Goal: Information Seeking & Learning: Check status

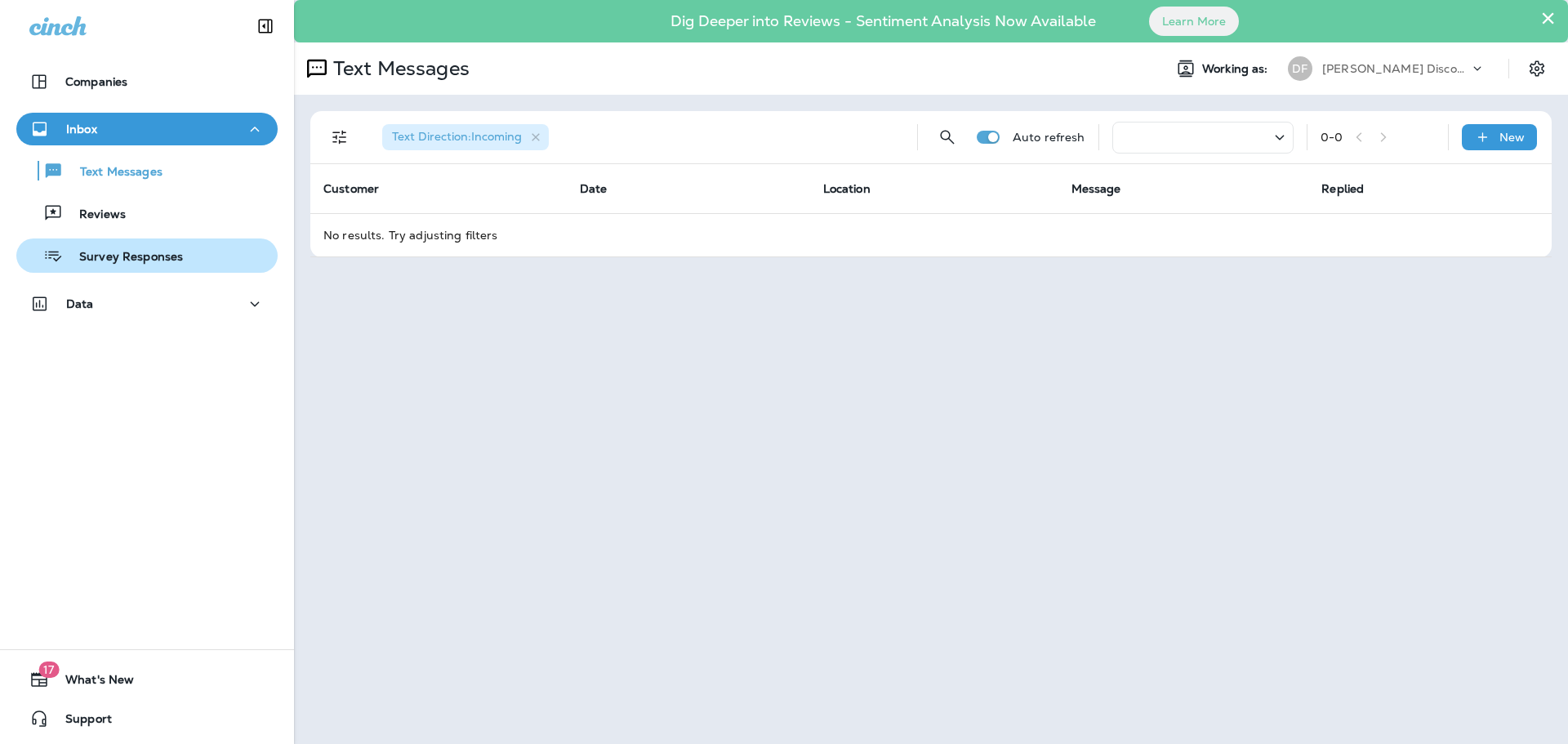
click at [133, 258] on p "Survey Responses" at bounding box center [123, 258] width 120 height 16
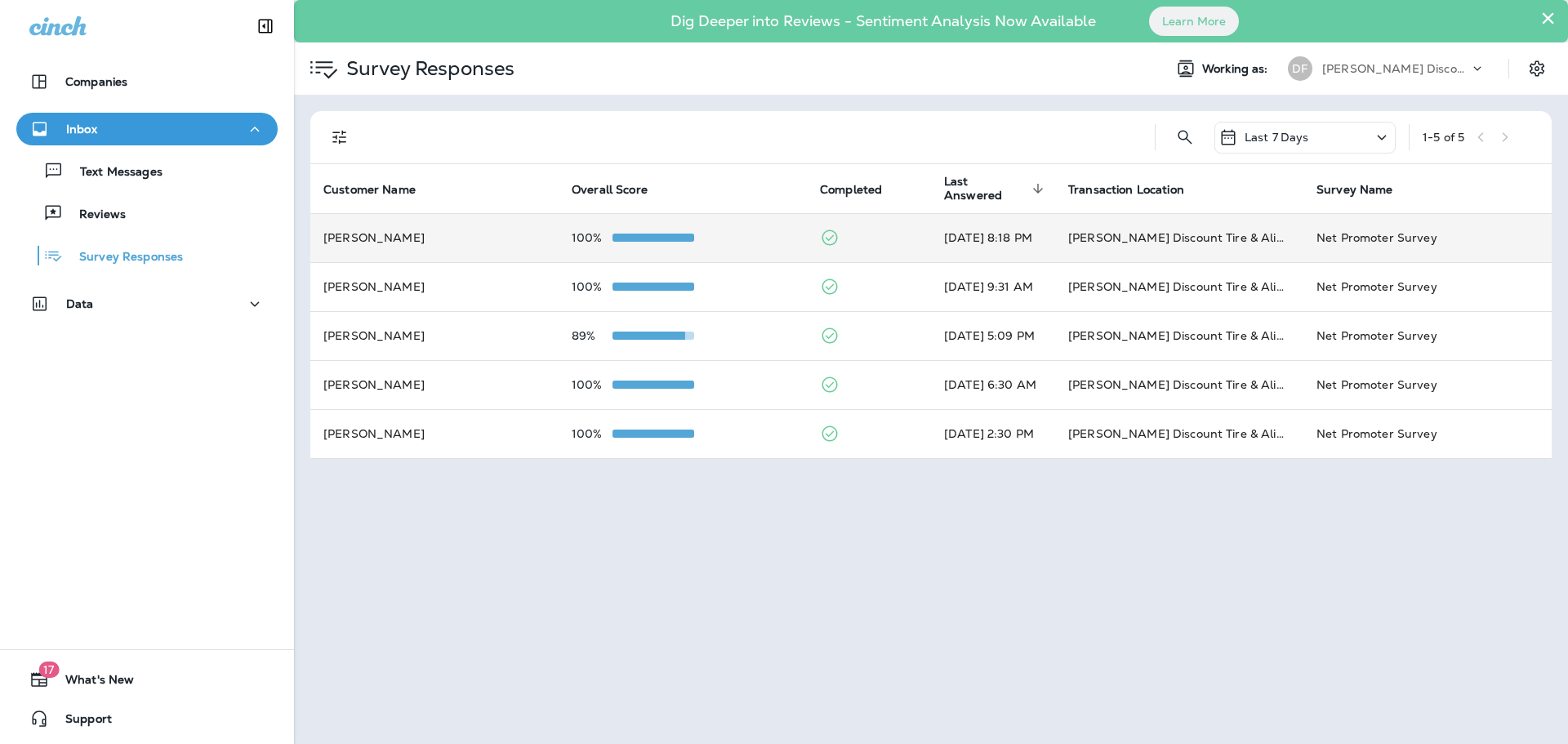
click at [351, 247] on td "[PERSON_NAME]" at bounding box center [434, 237] width 248 height 49
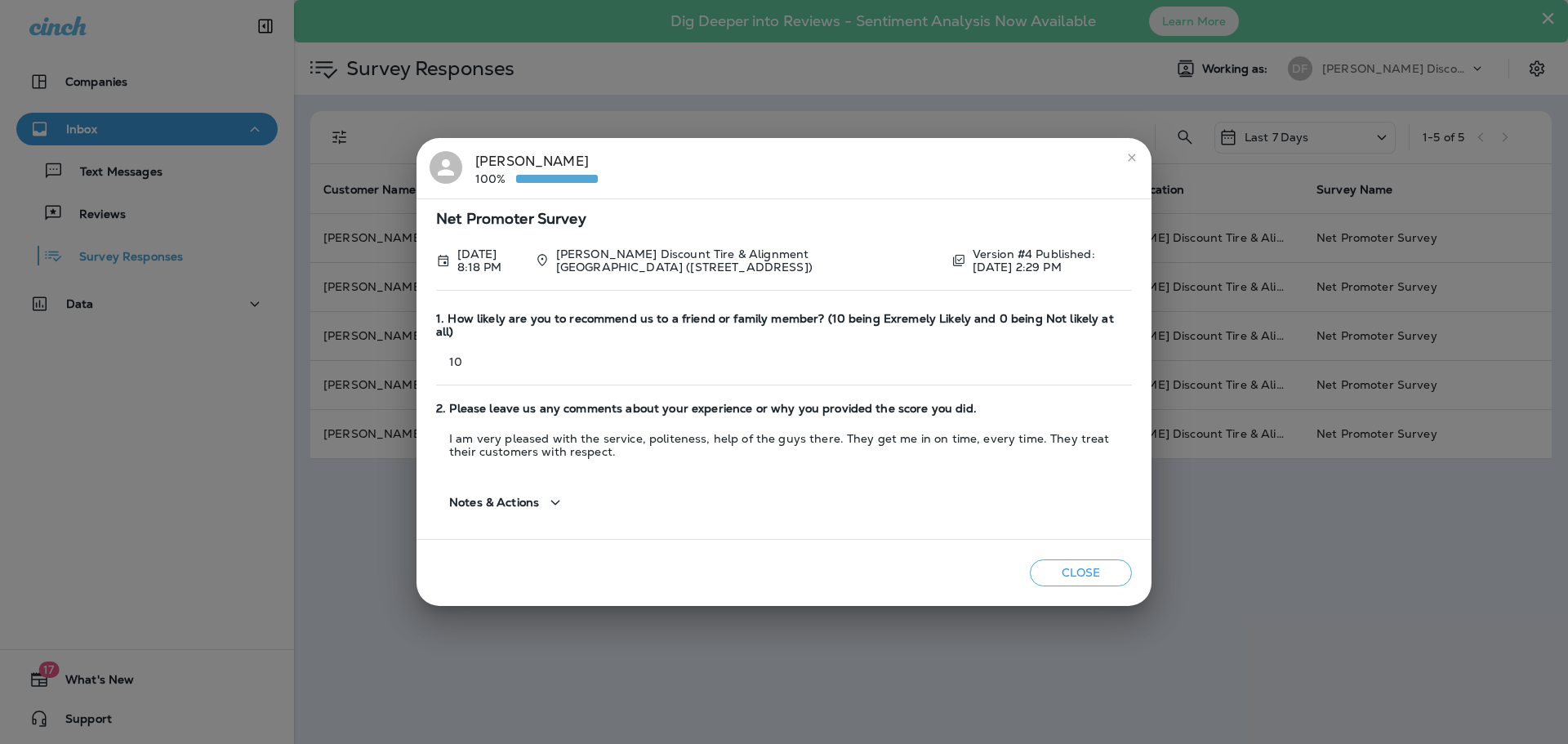
click at [1134, 161] on icon "close" at bounding box center [1132, 157] width 8 height 8
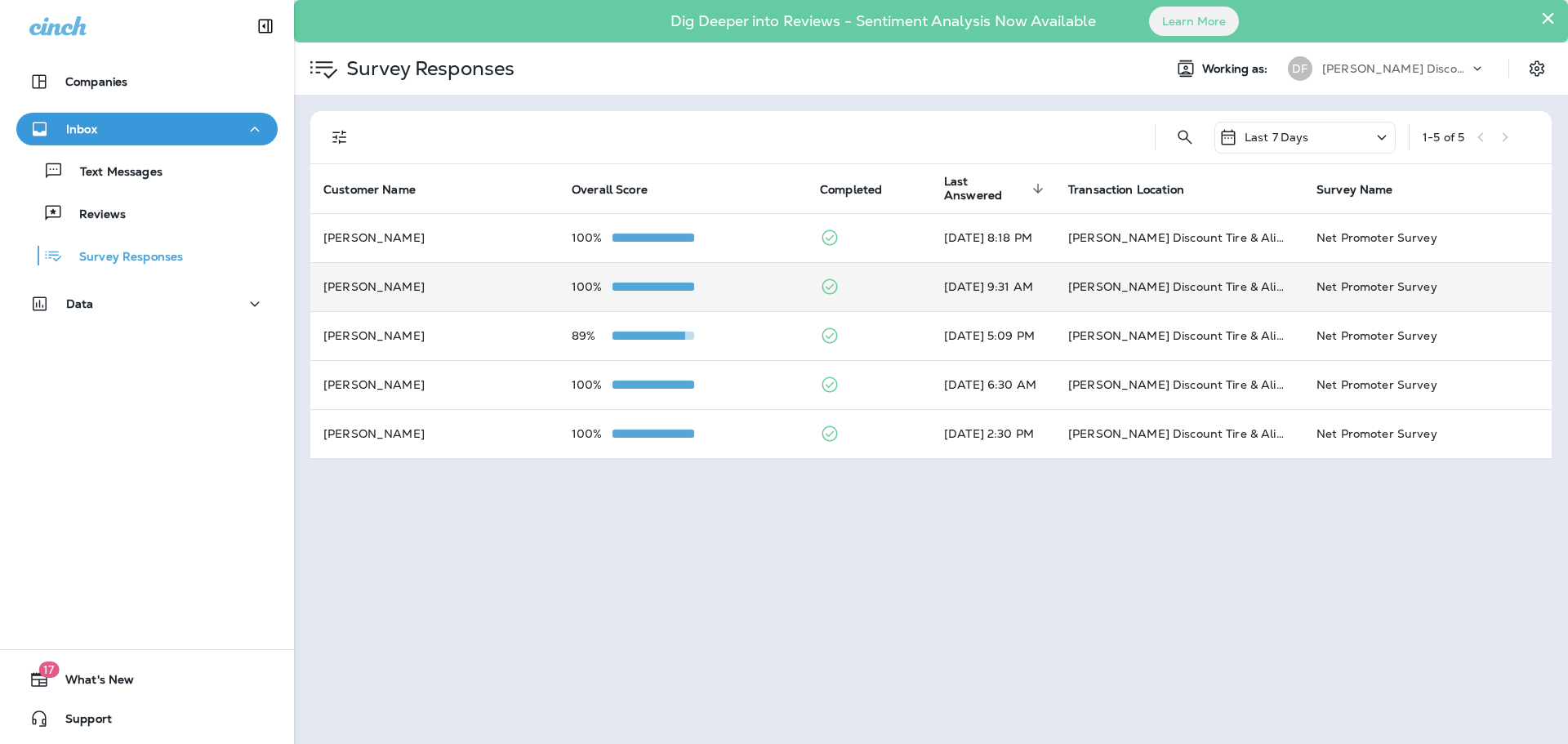
click at [336, 294] on td "[PERSON_NAME]" at bounding box center [434, 287] width 248 height 49
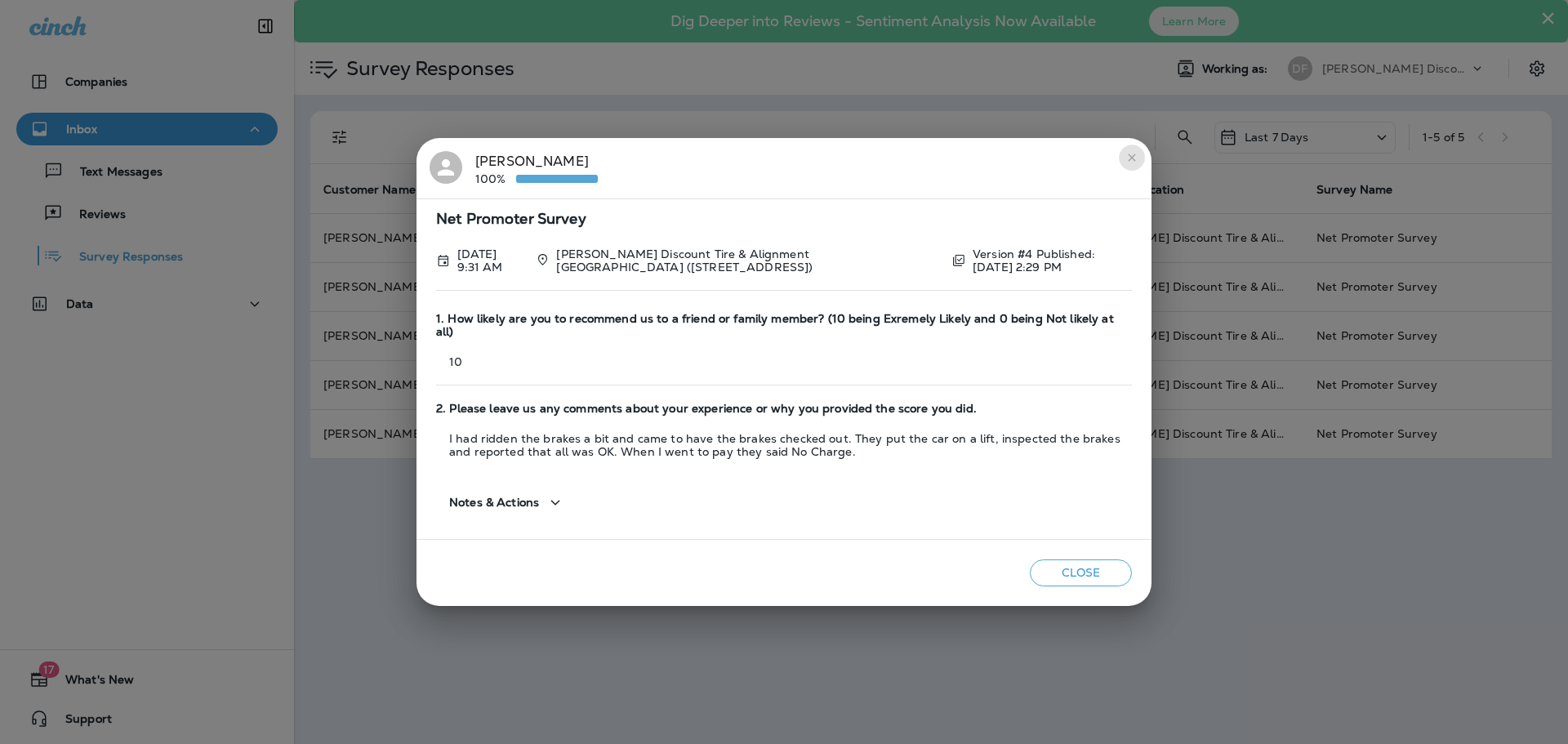
click at [1137, 163] on icon "close" at bounding box center [1131, 157] width 13 height 13
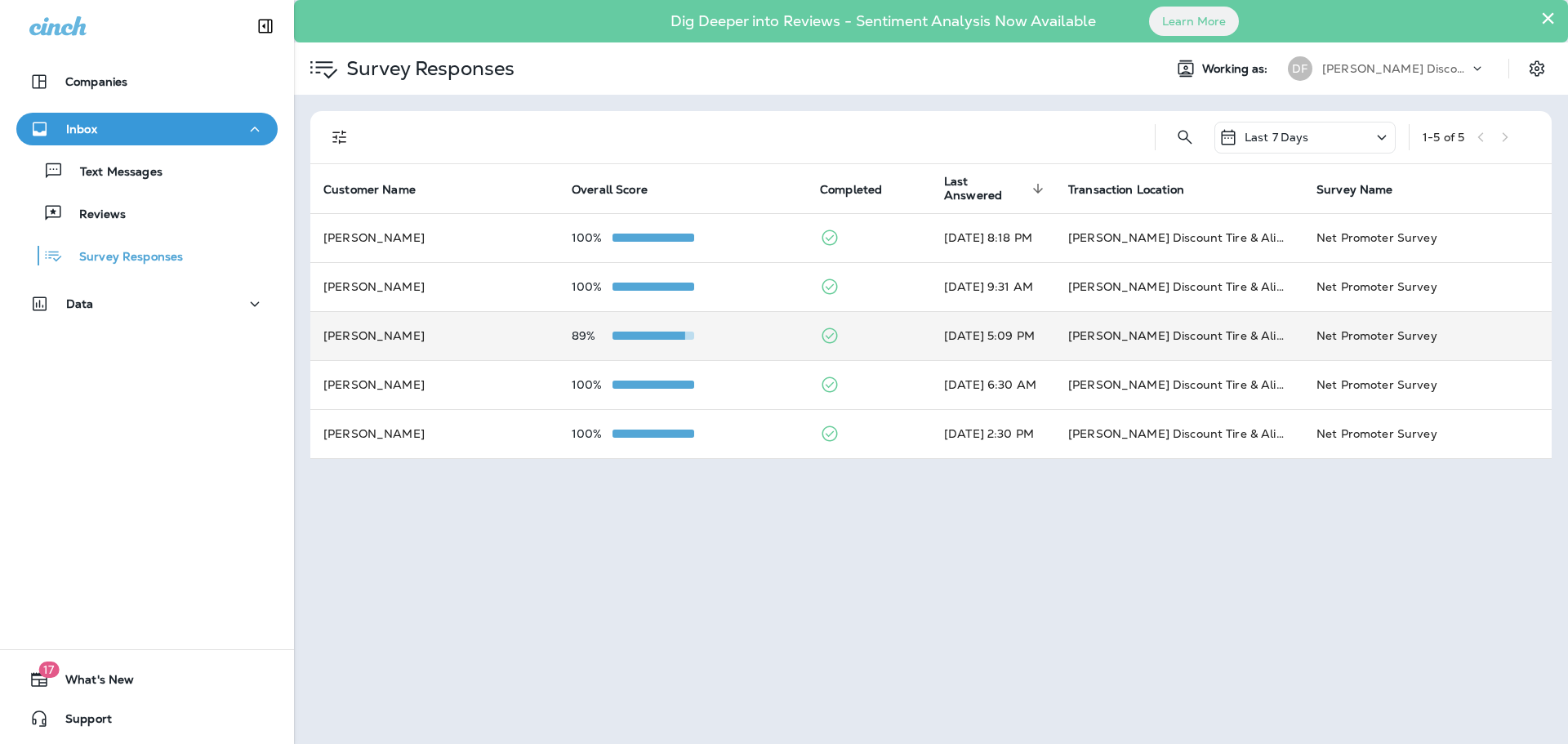
click at [646, 339] on span at bounding box center [644, 335] width 81 height 8
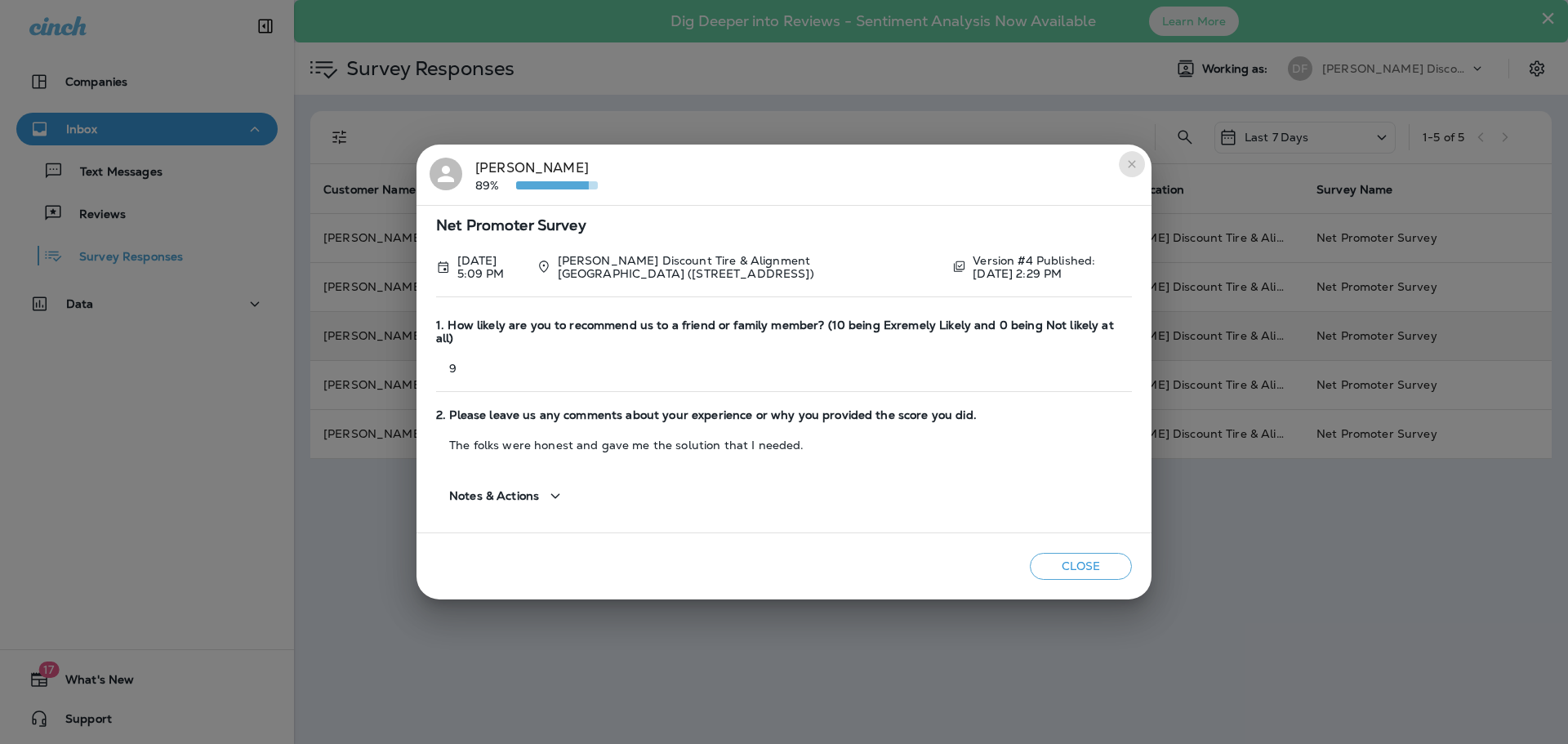
click at [1132, 170] on icon "close" at bounding box center [1131, 164] width 13 height 13
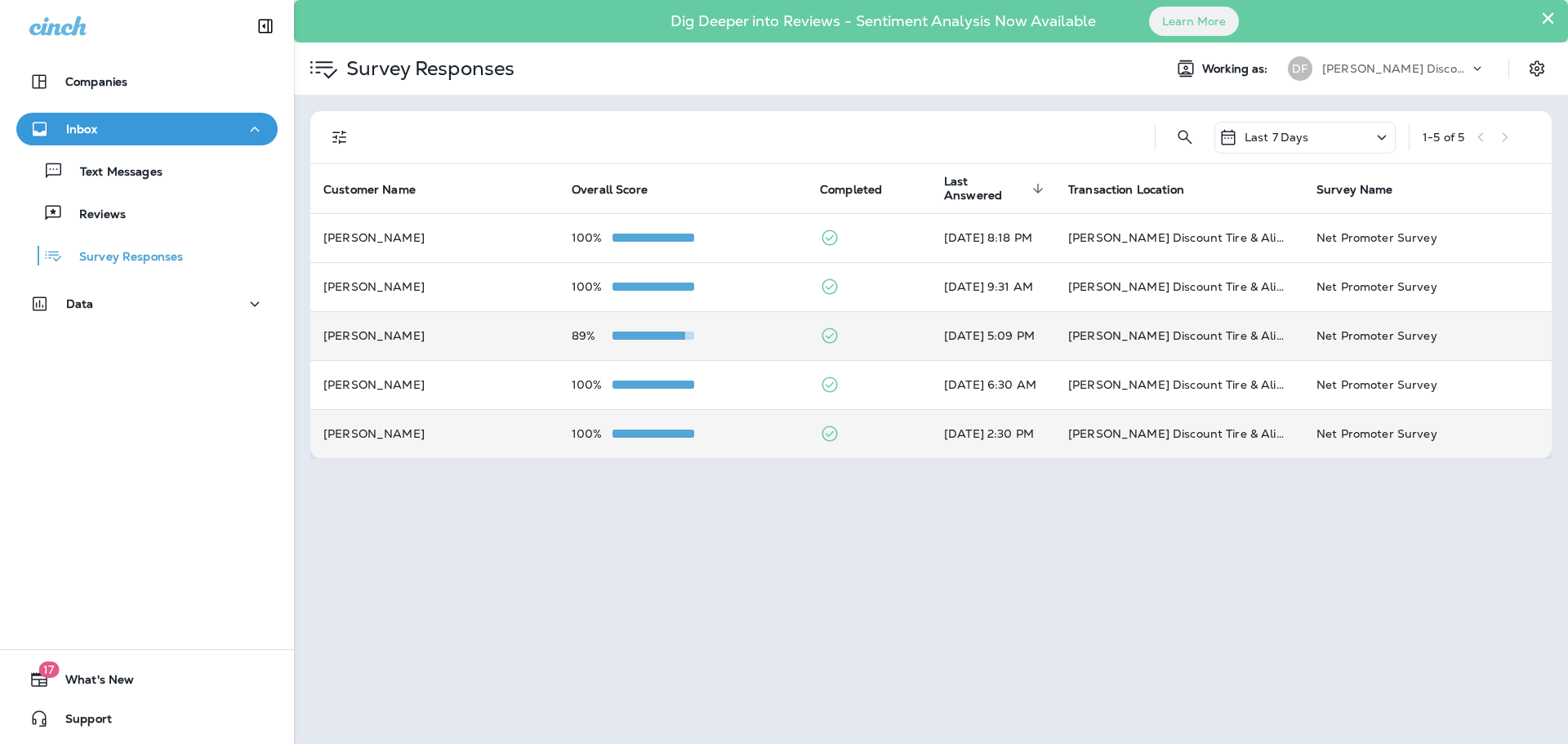
click at [665, 435] on span at bounding box center [653, 433] width 81 height 8
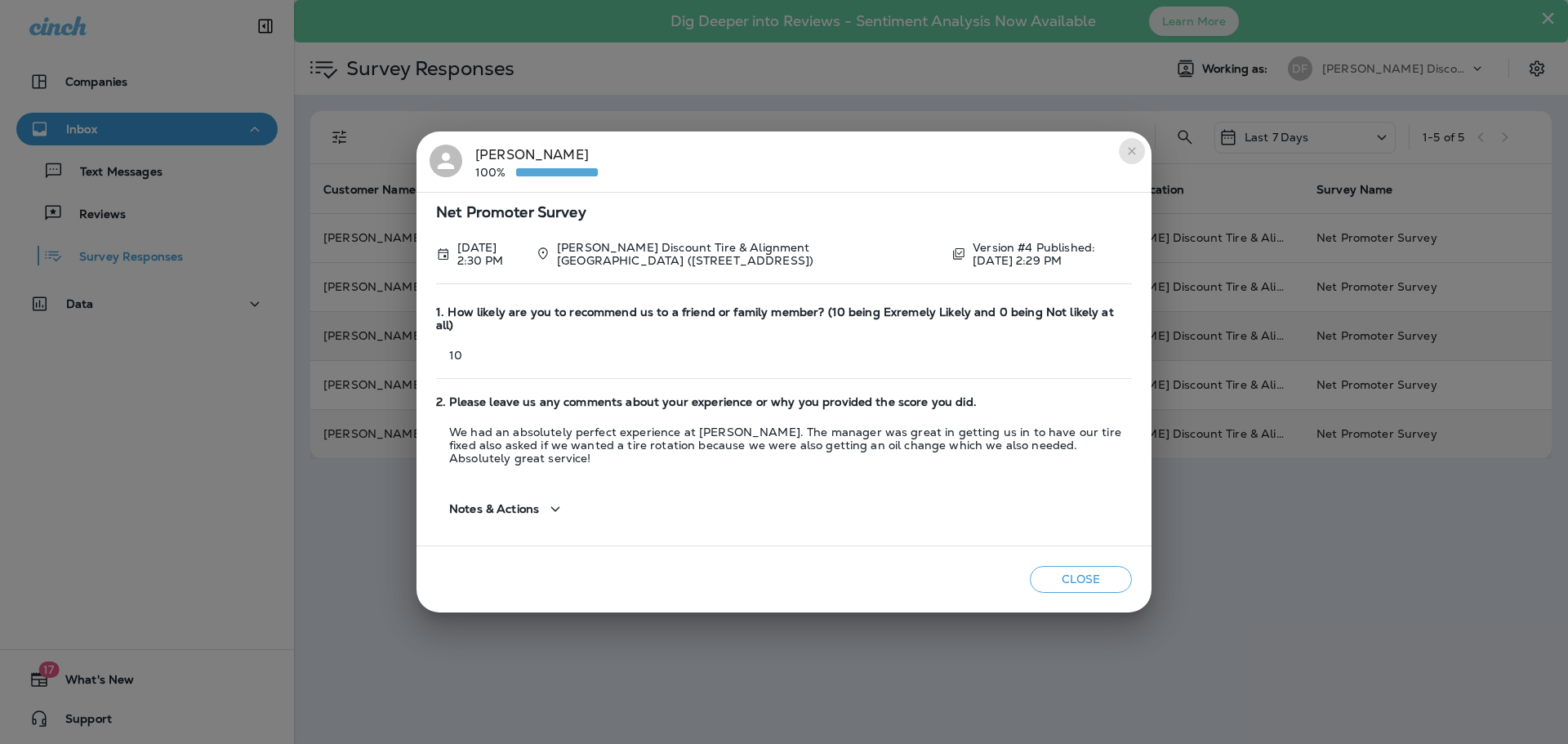
click at [1132, 154] on icon "close" at bounding box center [1132, 151] width 8 height 8
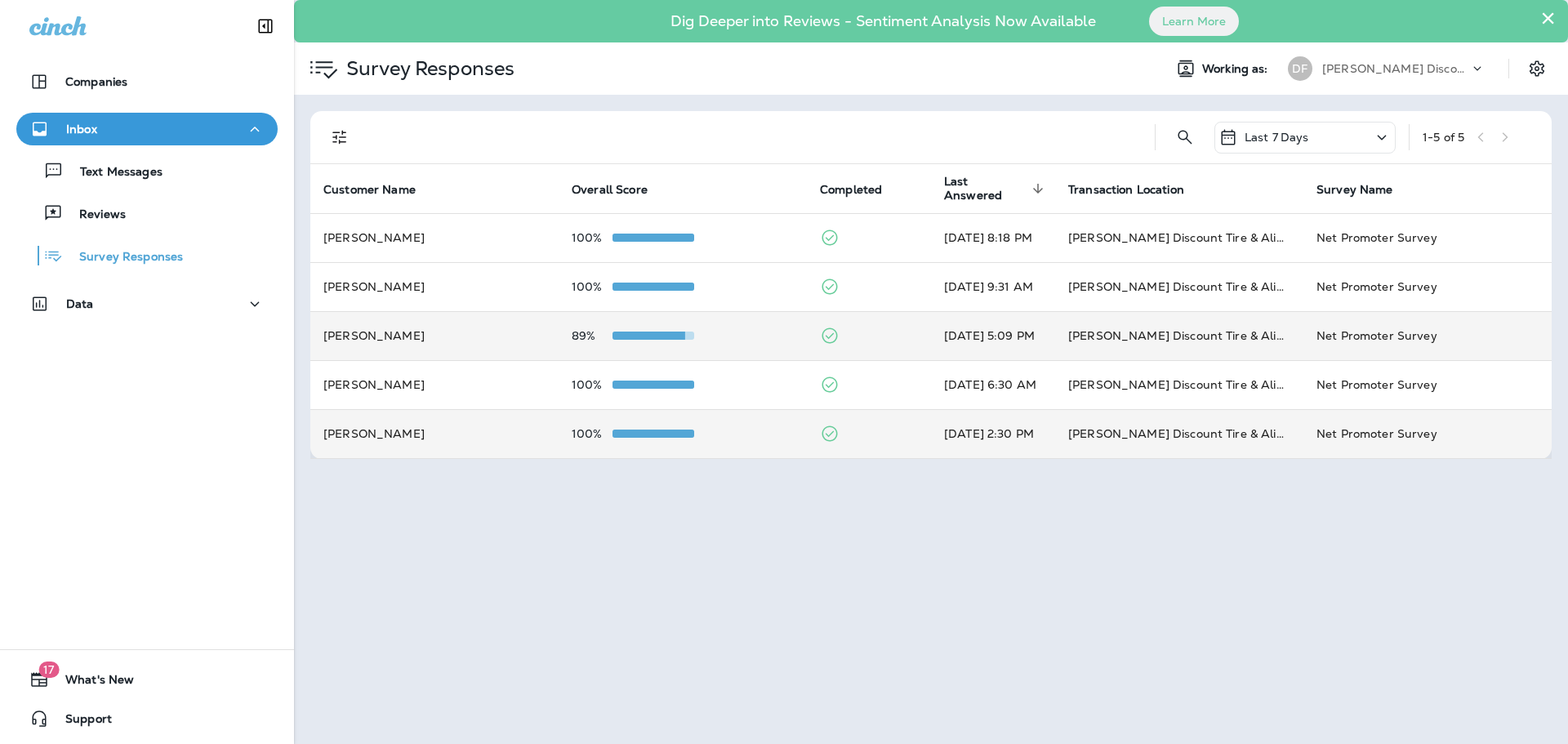
click at [642, 440] on td "100%" at bounding box center [682, 433] width 248 height 49
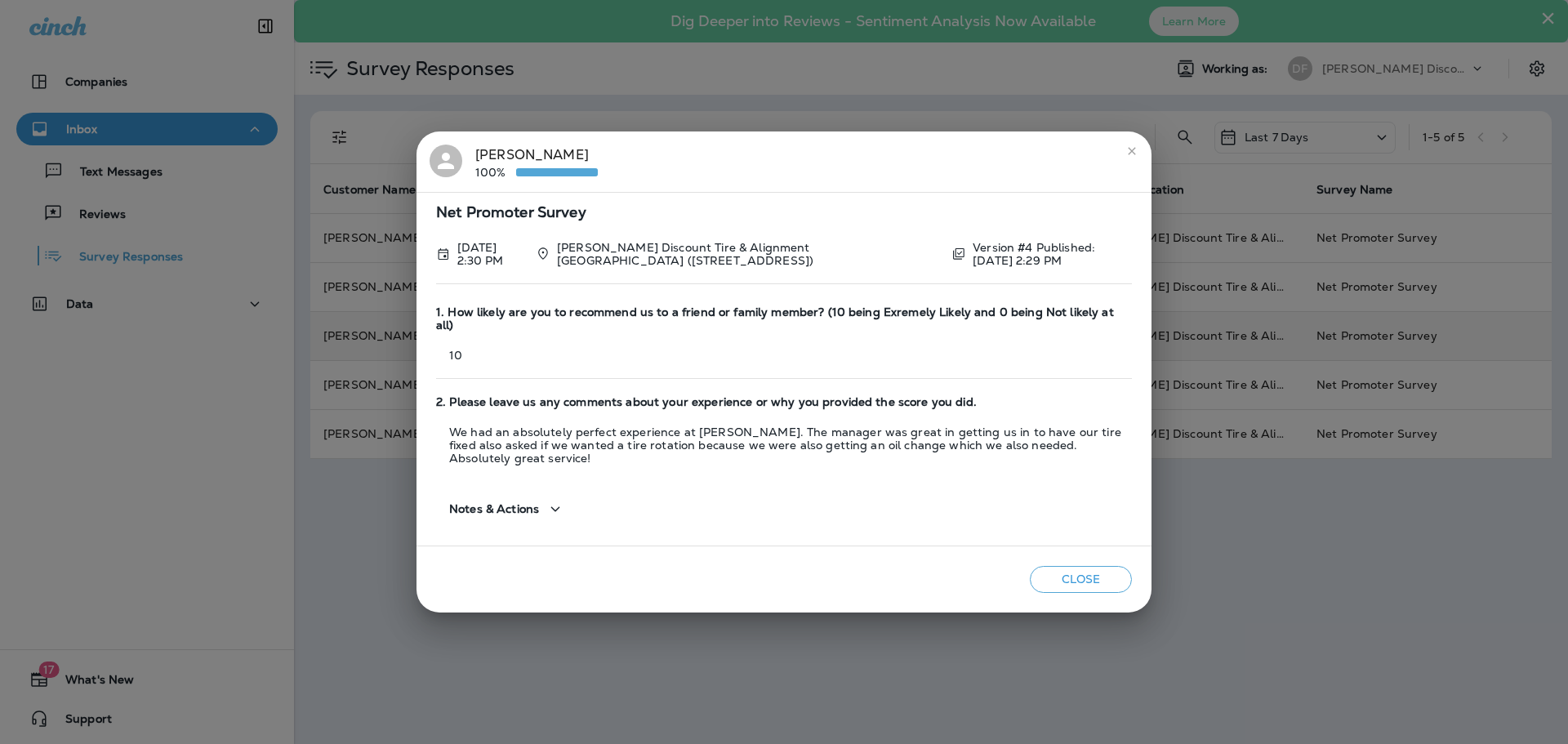
click at [1133, 154] on icon "close" at bounding box center [1132, 151] width 8 height 8
